Goal: Transaction & Acquisition: Purchase product/service

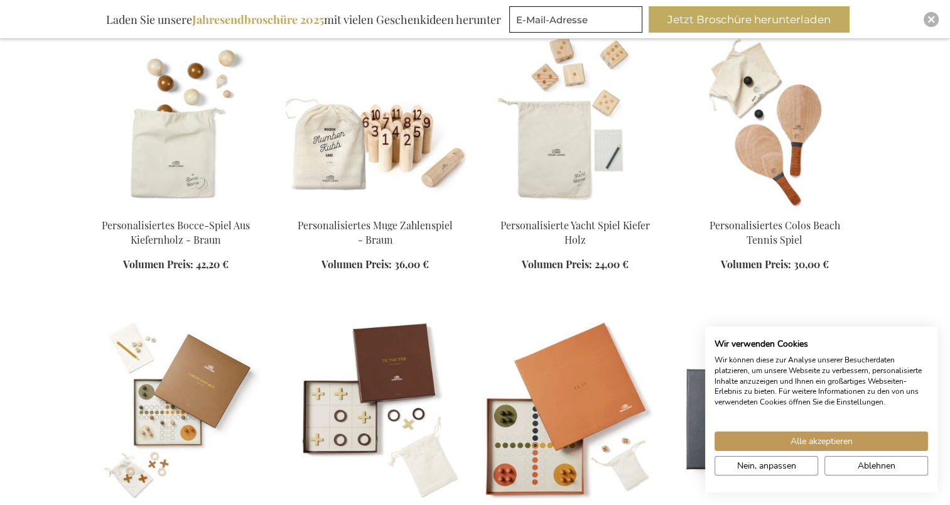
scroll to position [547, 0]
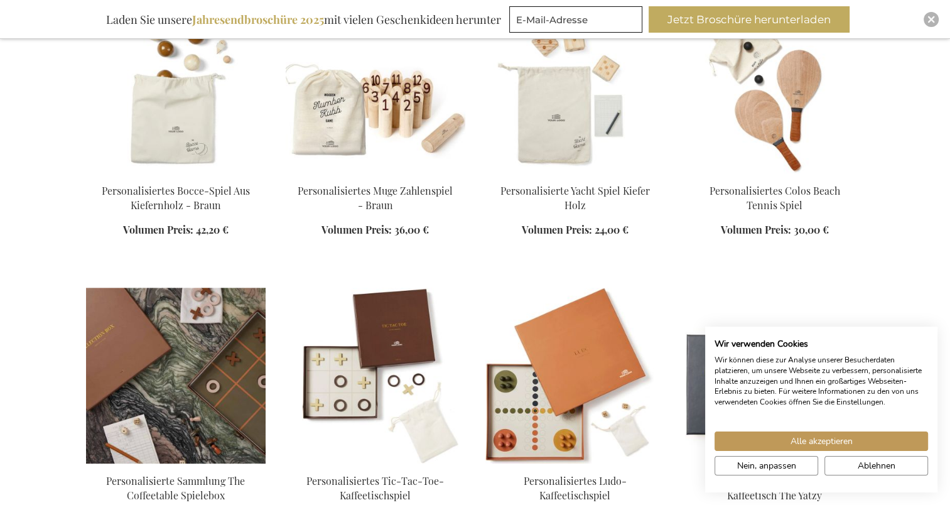
click at [164, 353] on img at bounding box center [176, 375] width 180 height 176
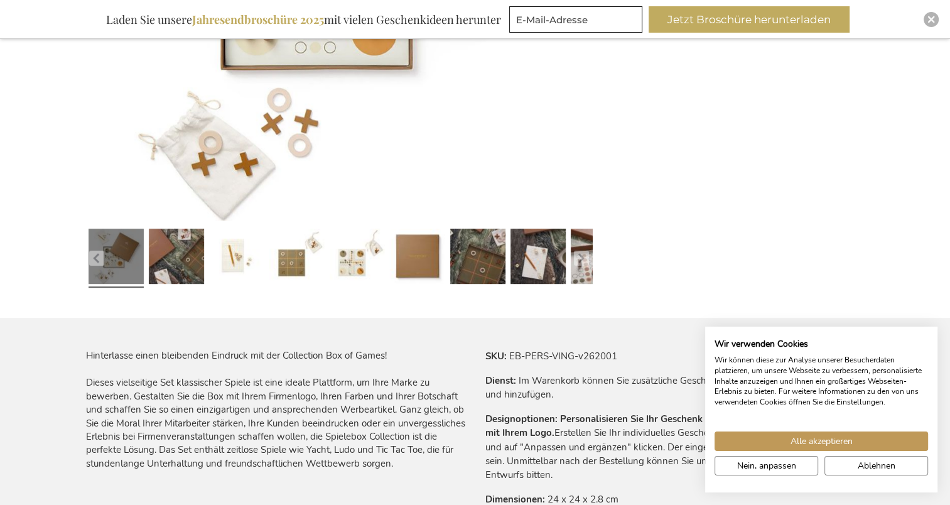
scroll to position [518, 0]
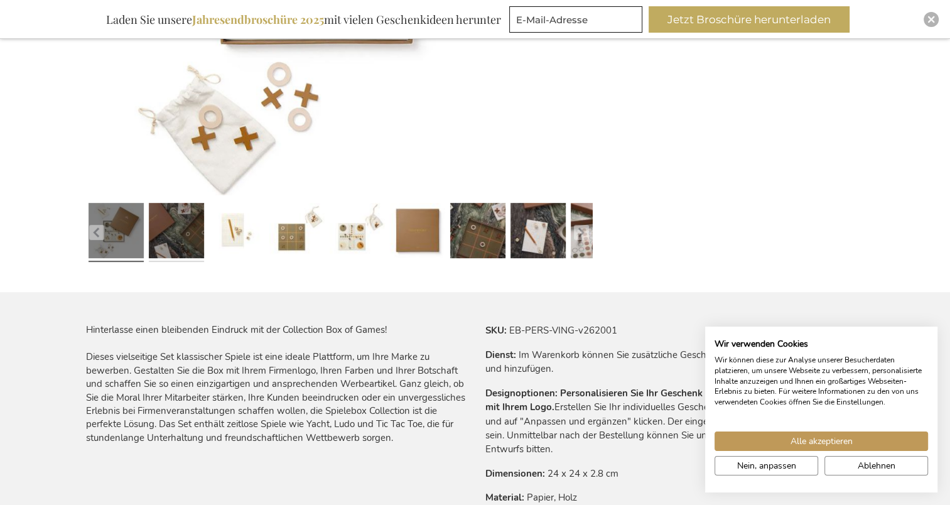
click at [195, 249] on link at bounding box center [176, 232] width 55 height 69
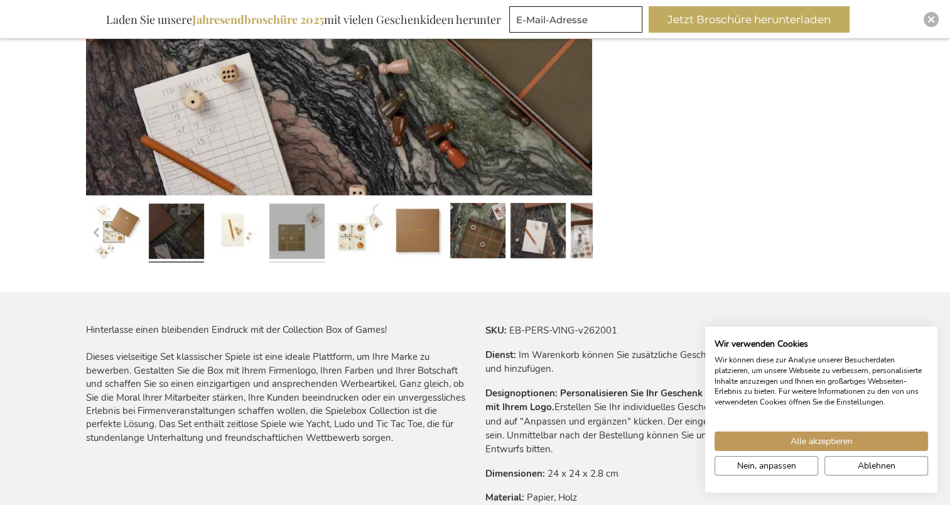
click at [269, 236] on link at bounding box center [296, 232] width 55 height 69
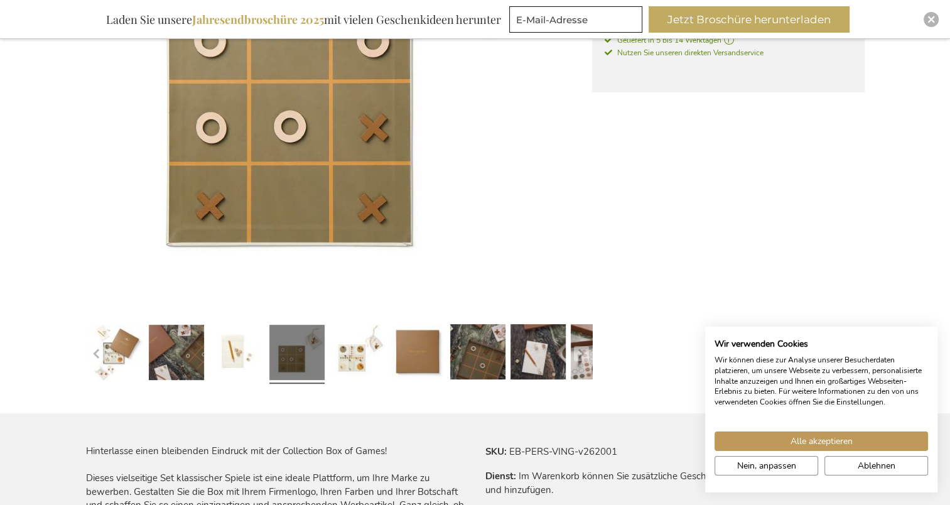
scroll to position [395, 0]
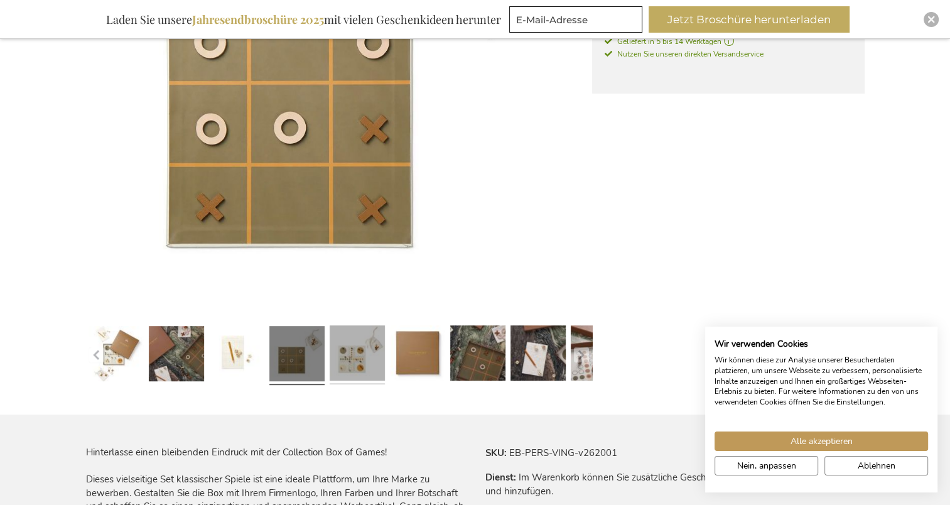
click at [354, 336] on link at bounding box center [357, 355] width 55 height 69
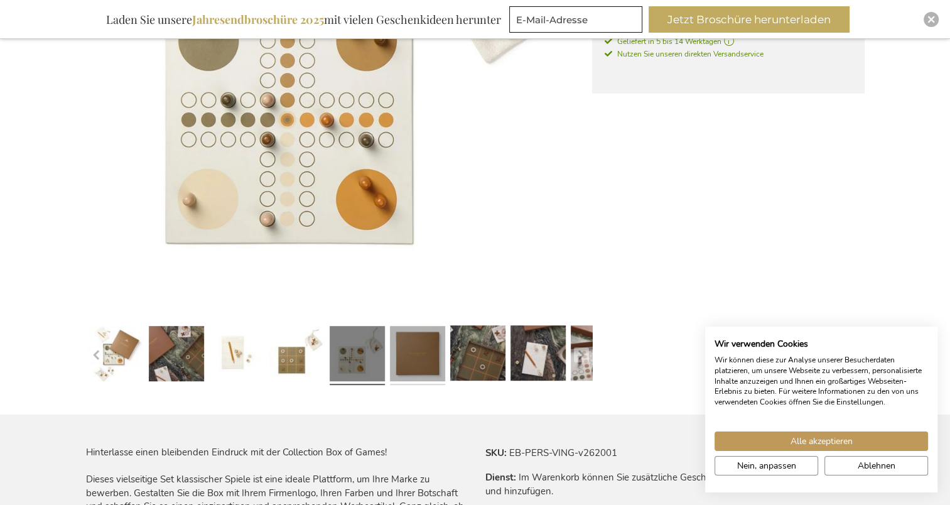
click at [430, 358] on link at bounding box center [417, 355] width 55 height 69
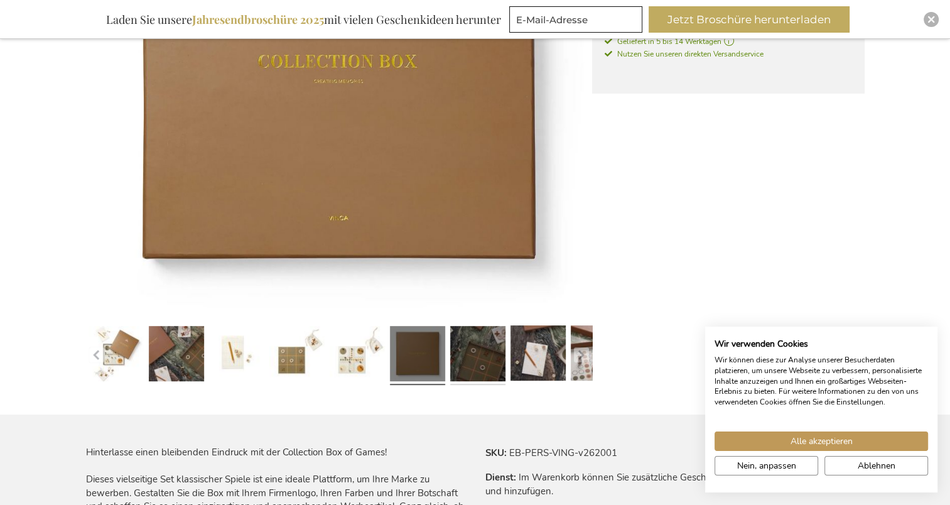
click at [485, 355] on link at bounding box center [477, 355] width 55 height 69
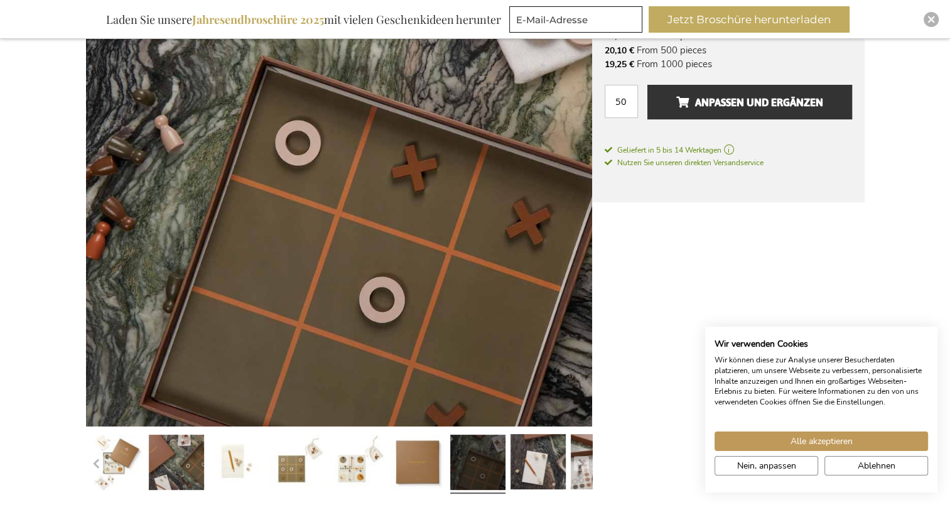
scroll to position [285, 0]
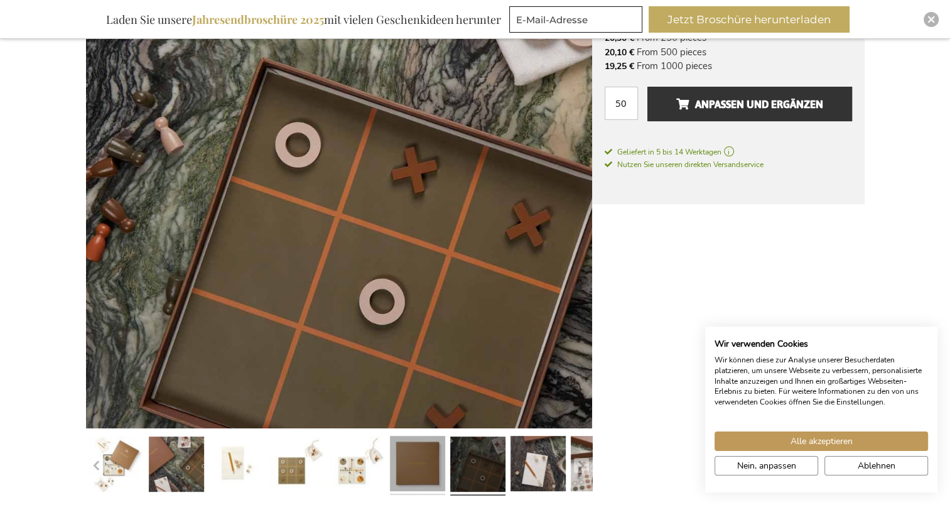
click at [441, 457] on link at bounding box center [417, 465] width 55 height 69
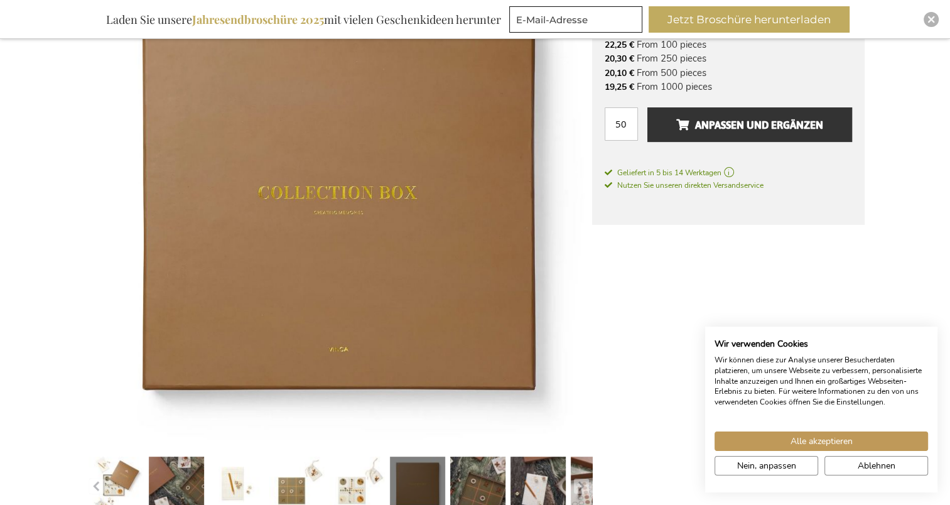
scroll to position [250, 0]
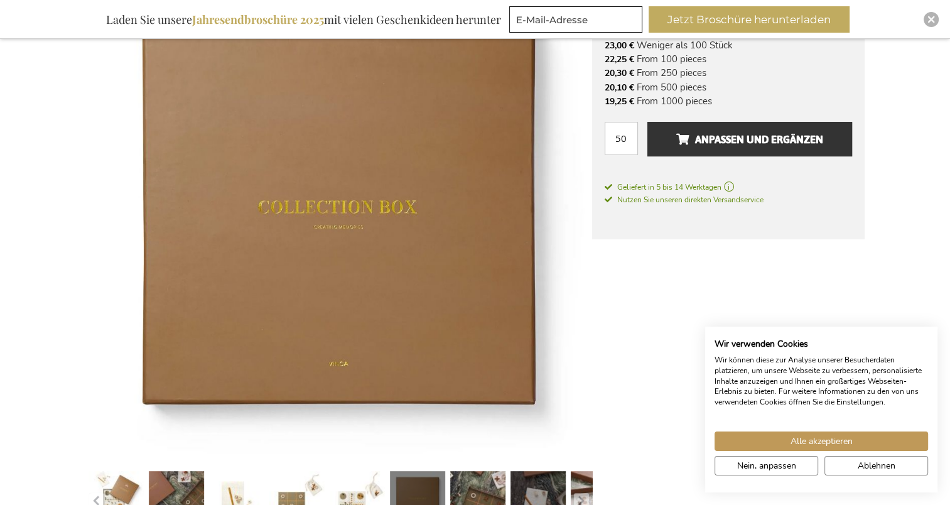
click at [535, 467] on link at bounding box center [537, 500] width 55 height 69
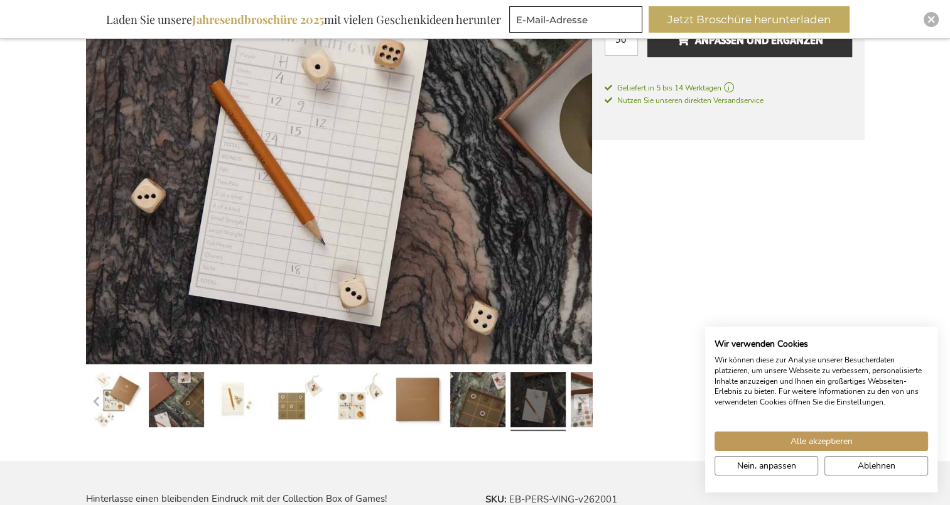
scroll to position [352, 0]
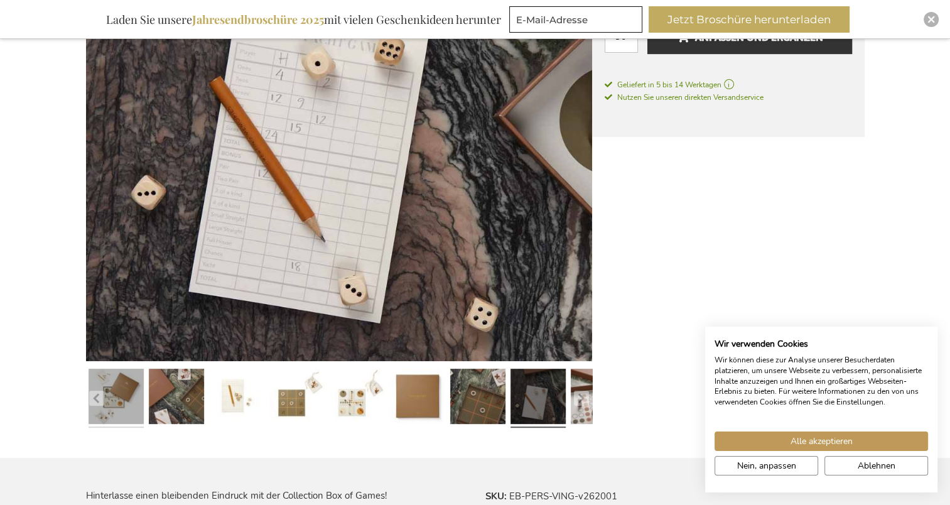
click at [119, 375] on link at bounding box center [116, 398] width 55 height 69
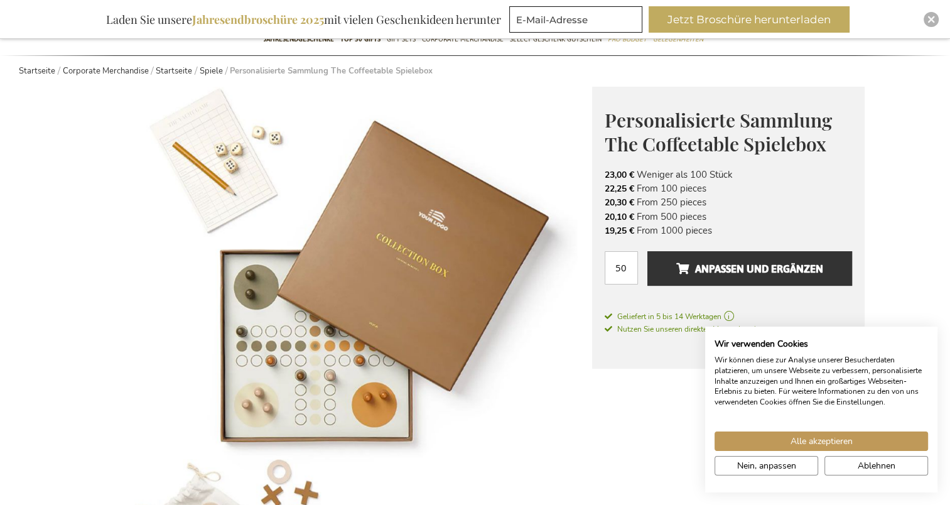
scroll to position [94, 0]
